Goal: Transaction & Acquisition: Purchase product/service

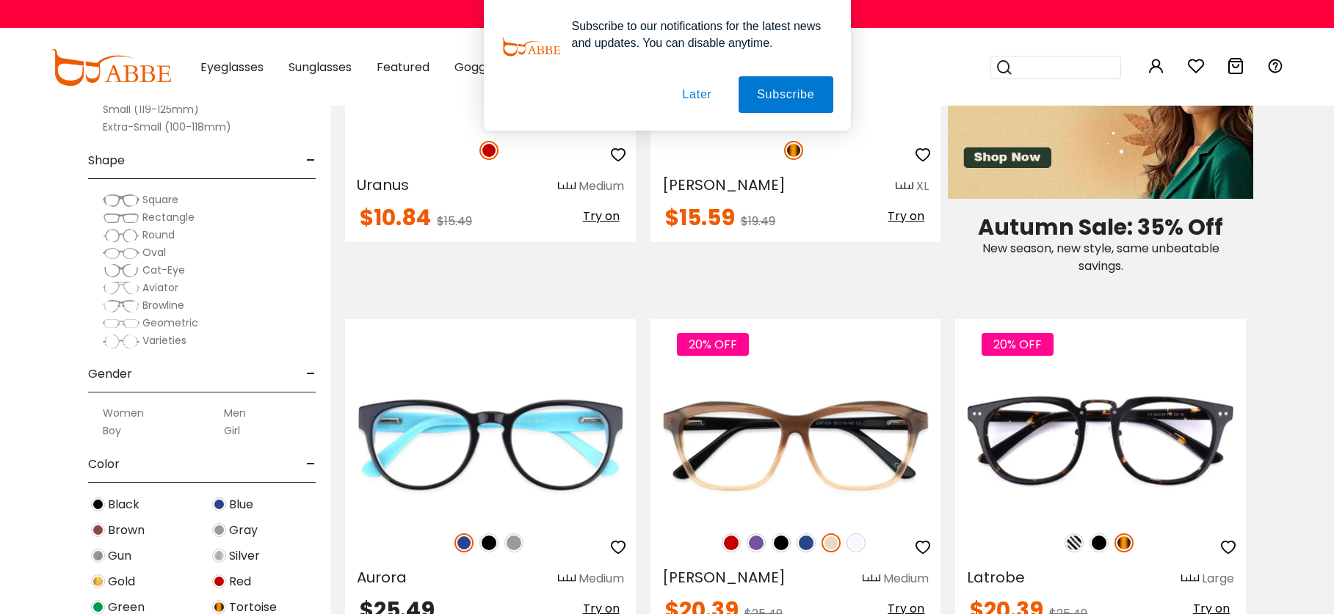
scroll to position [1182, 0]
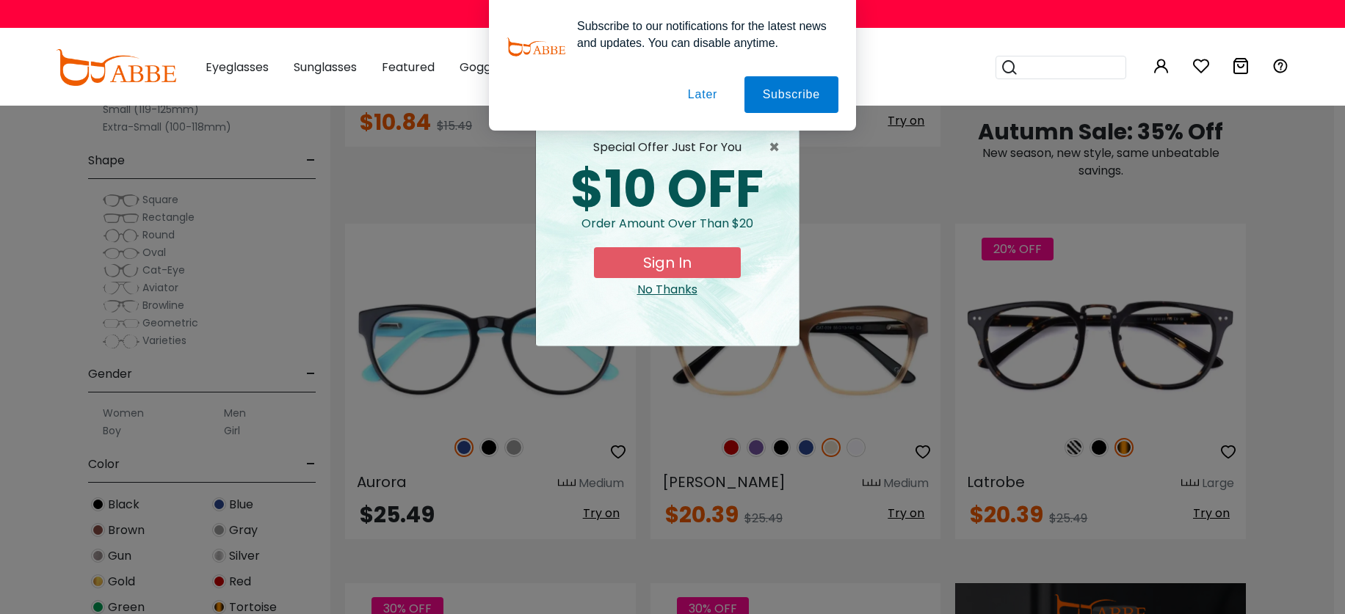
click at [0, 0] on button "Later" at bounding box center [0, 0] width 0 height 0
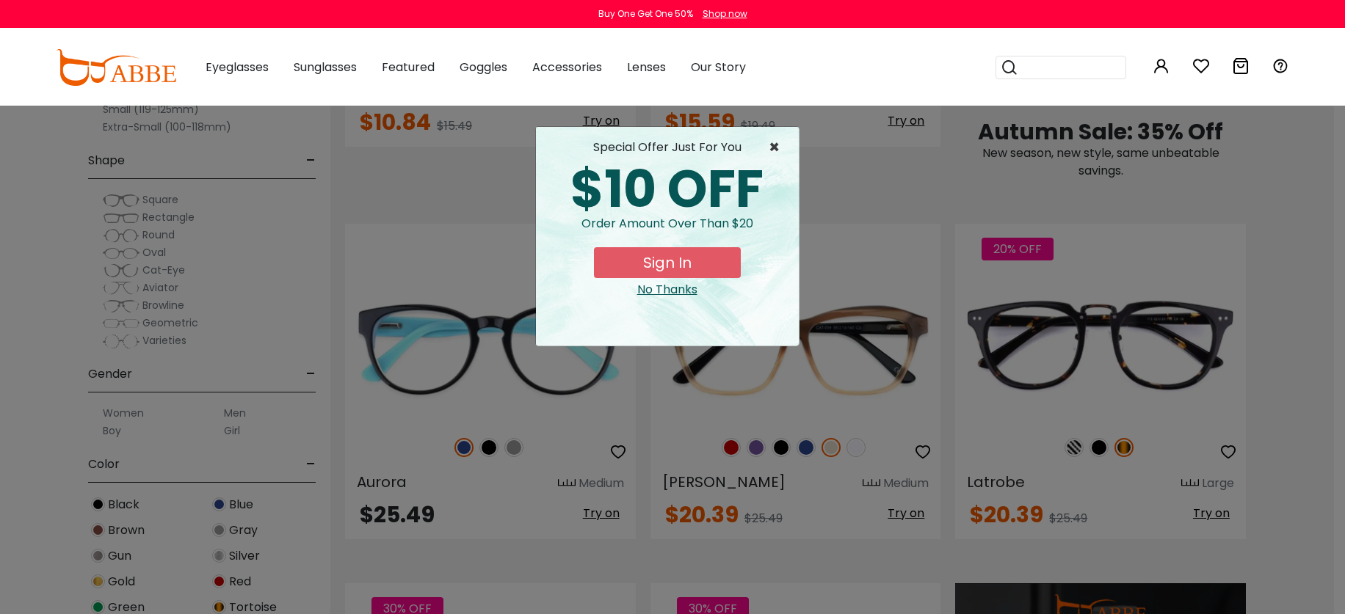
click at [770, 150] on span "×" at bounding box center [777, 148] width 18 height 18
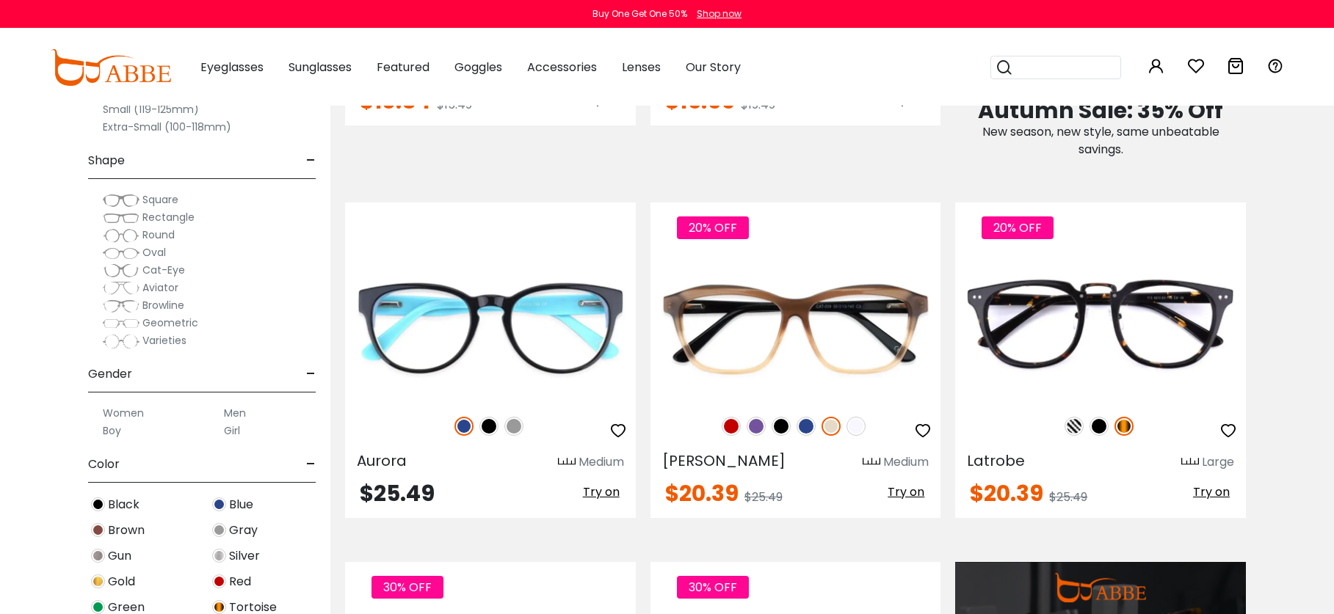
scroll to position [1199, 0]
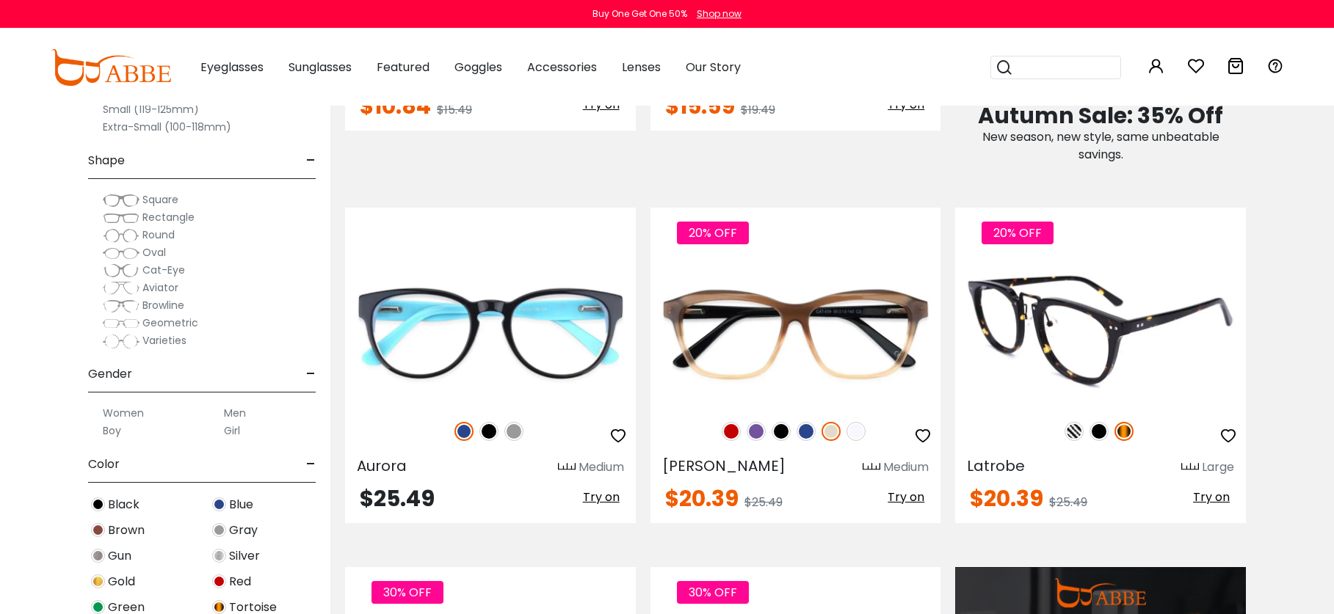
click at [1101, 430] on img at bounding box center [1098, 431] width 19 height 19
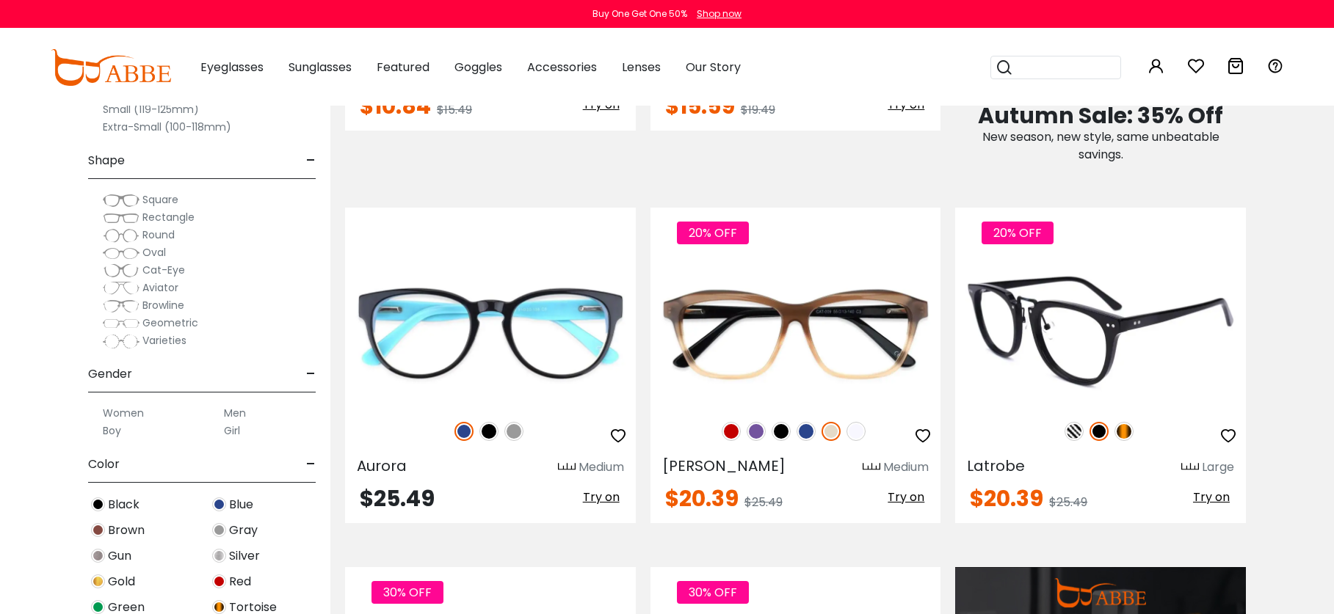
click at [1116, 430] on img at bounding box center [1123, 431] width 19 height 19
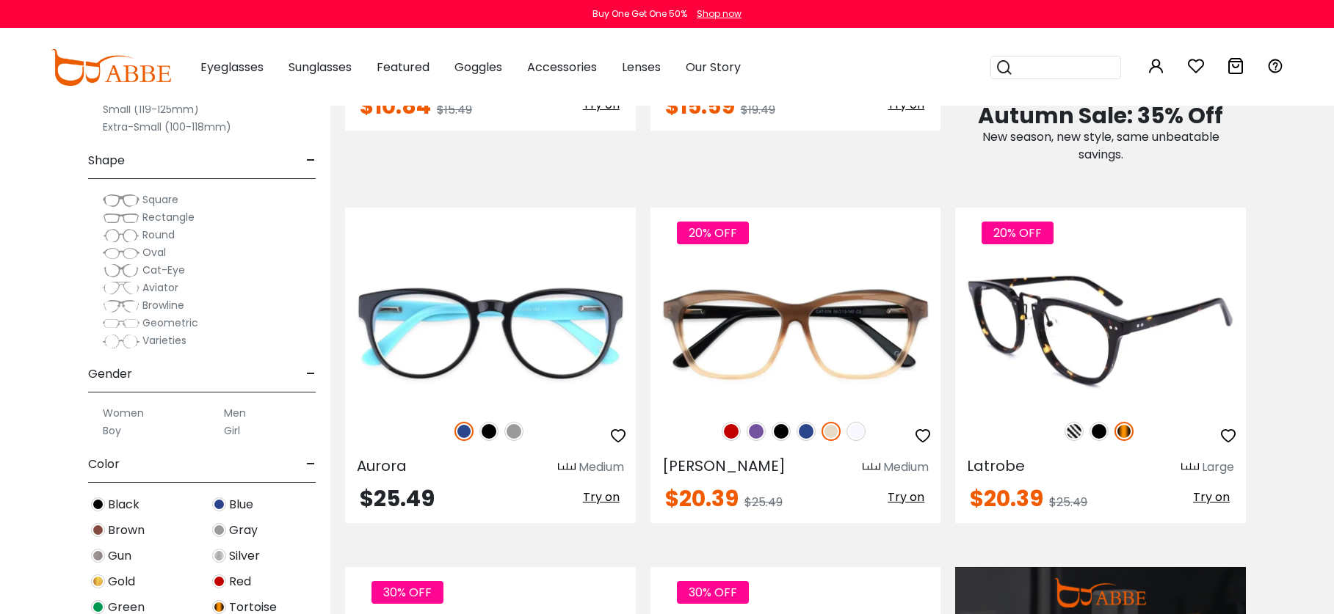
click at [1077, 432] on img at bounding box center [1073, 431] width 19 height 19
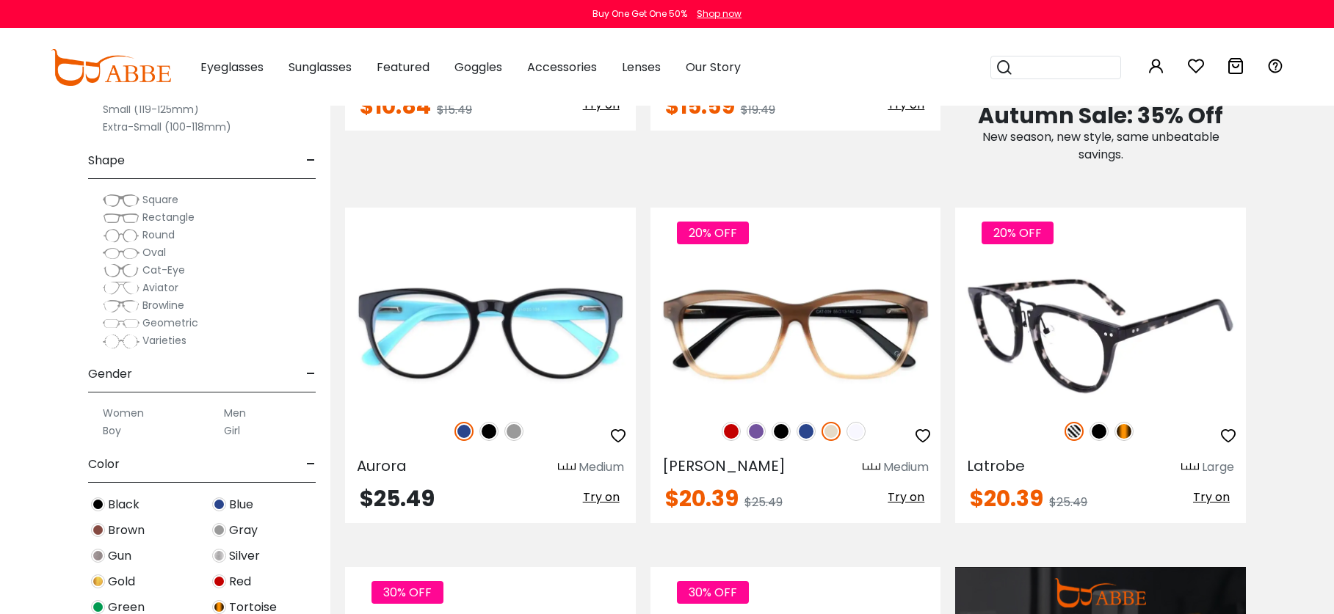
click at [1113, 432] on div "20% OFF" at bounding box center [1100, 431] width 291 height 31
click at [1102, 430] on img at bounding box center [1098, 431] width 19 height 19
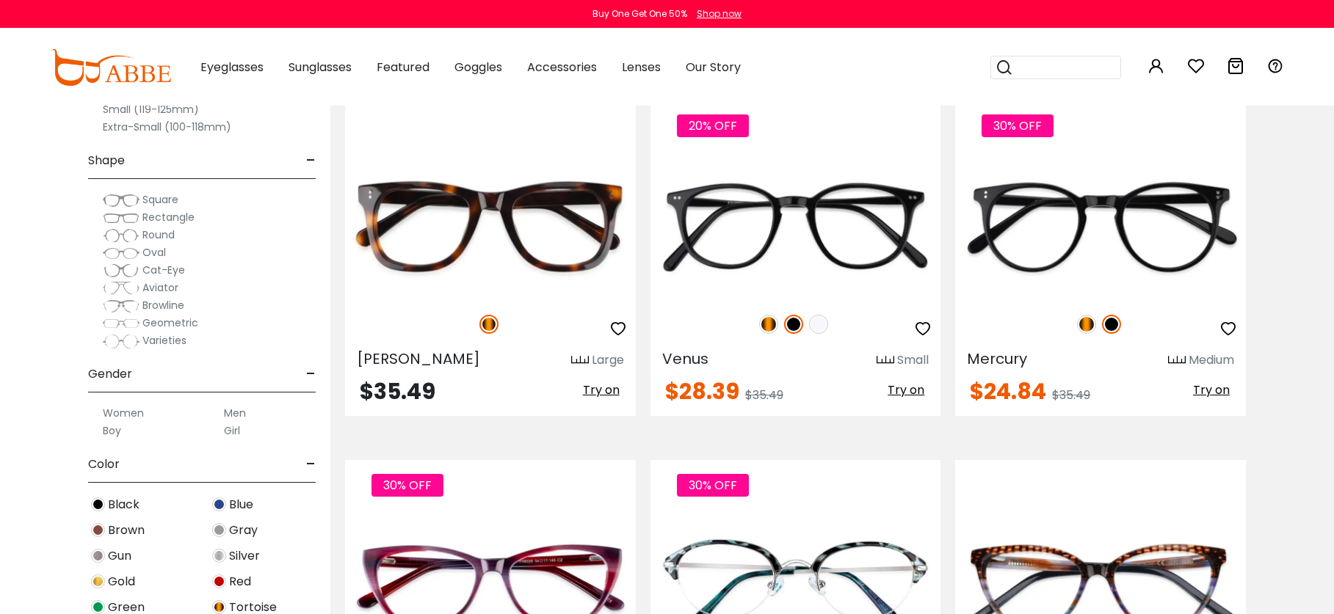
scroll to position [1990, 0]
